Goal: Find specific page/section: Find specific page/section

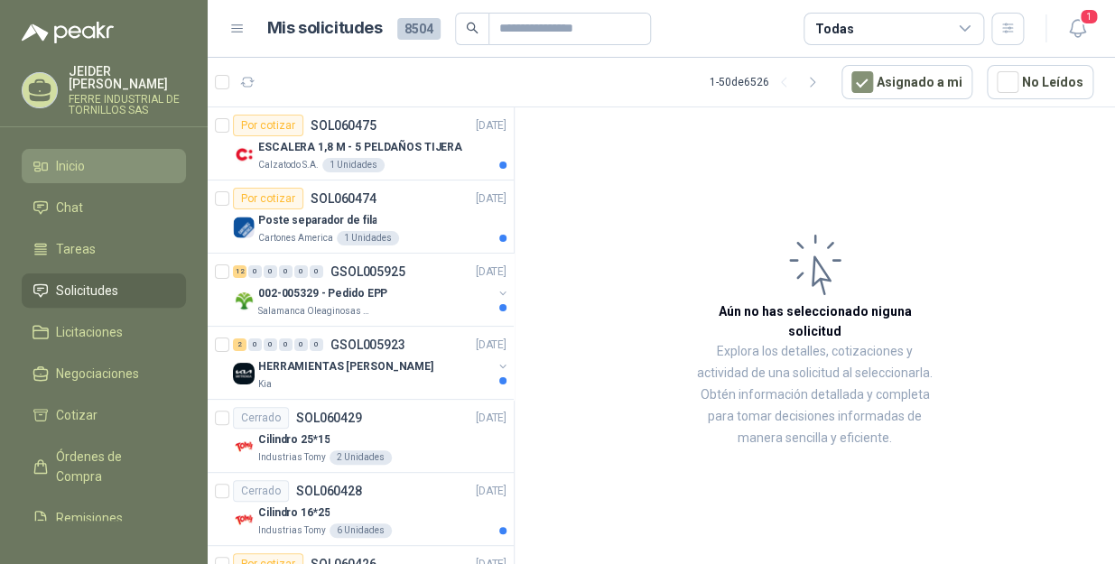
click at [94, 156] on li "Inicio" at bounding box center [104, 166] width 143 height 20
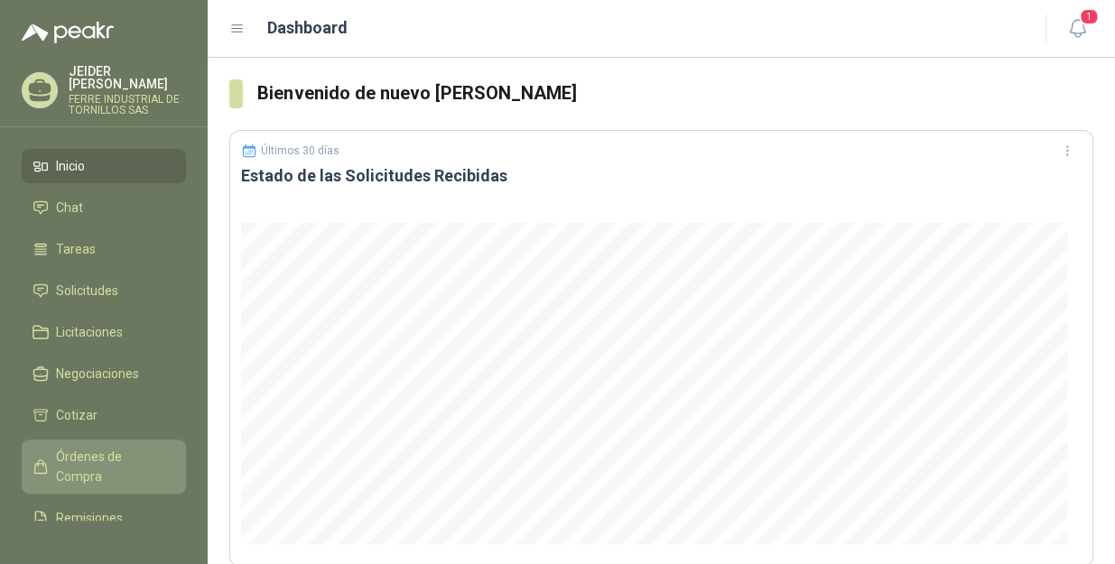
click at [61, 462] on span "Órdenes de Compra" at bounding box center [112, 467] width 113 height 40
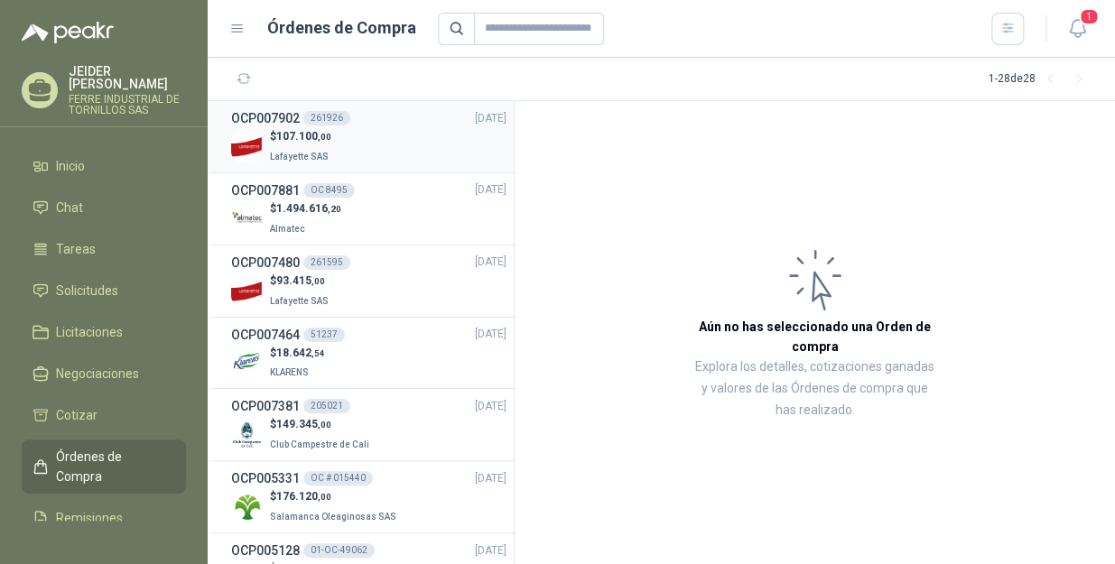
click at [345, 144] on div "$ 107.100 ,00 Lafayette SAS" at bounding box center [368, 146] width 275 height 37
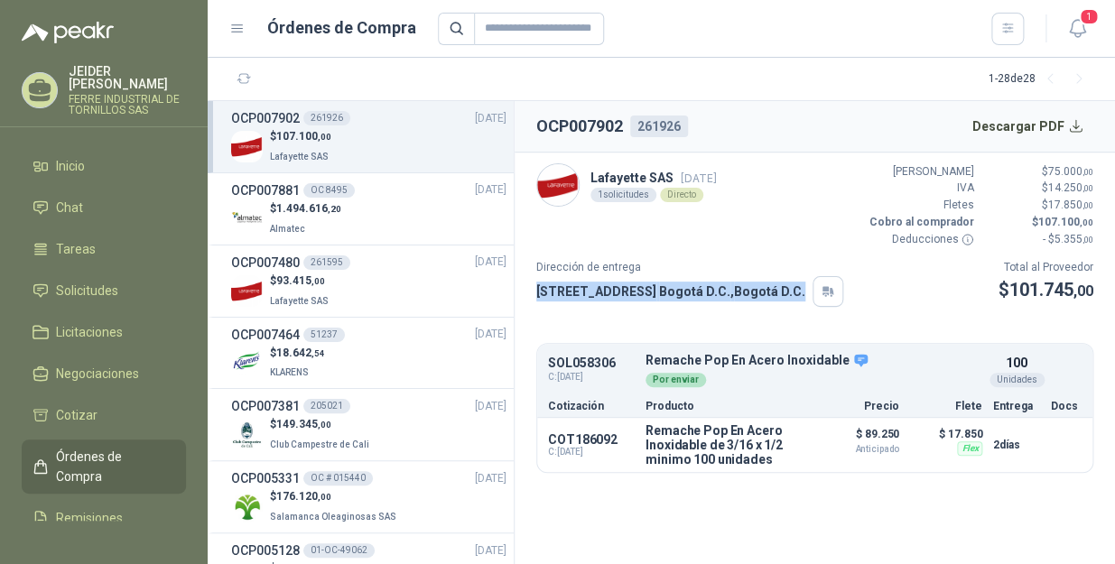
drag, startPoint x: 536, startPoint y: 294, endPoint x: 791, endPoint y: 292, distance: 254.7
click at [791, 292] on p "[STREET_ADDRESS] , [GEOGRAPHIC_DATA] D.C." at bounding box center [670, 292] width 269 height 20
